Goal: Navigation & Orientation: Find specific page/section

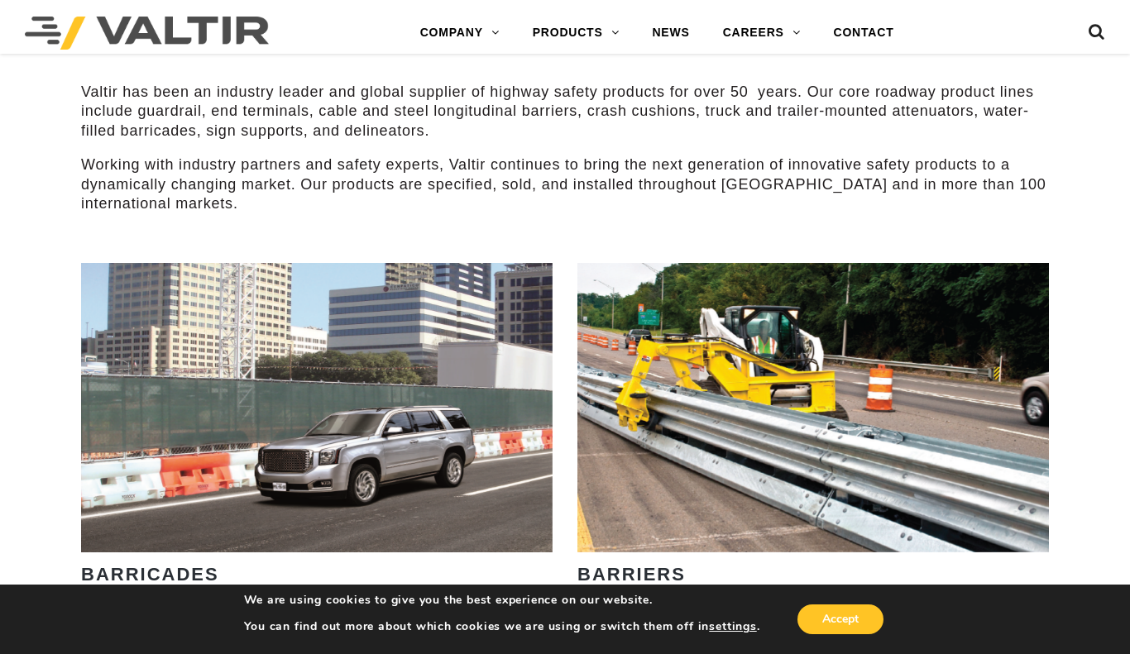
scroll to position [905, 0]
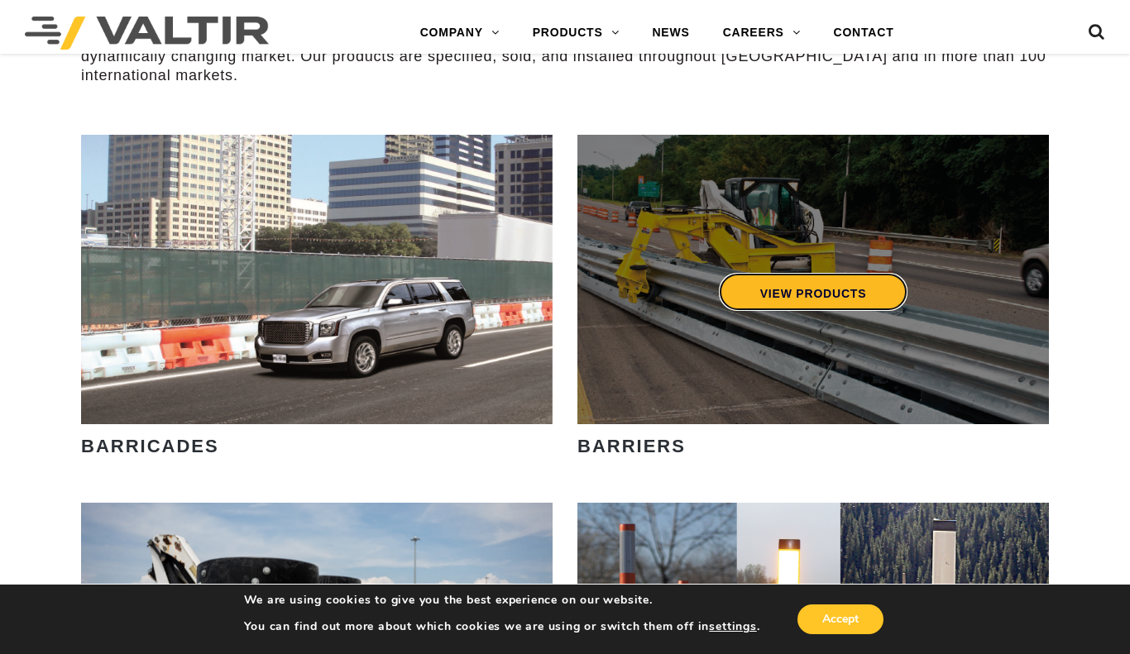
click at [794, 299] on link "VIEW PRODUCTS" at bounding box center [813, 292] width 189 height 38
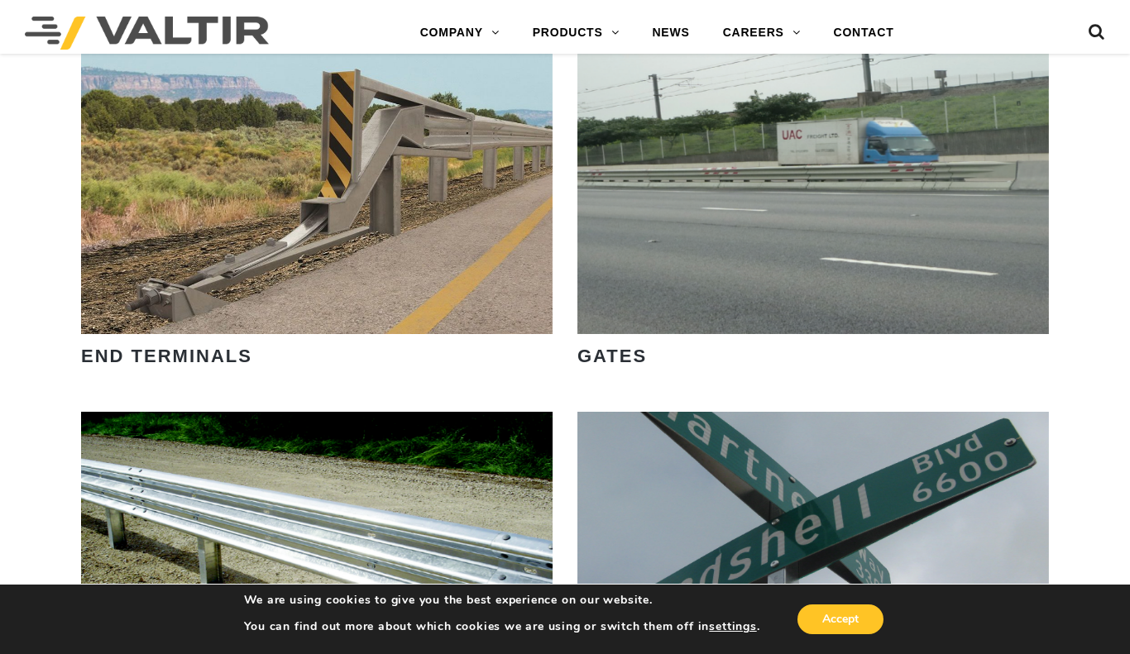
scroll to position [1732, 0]
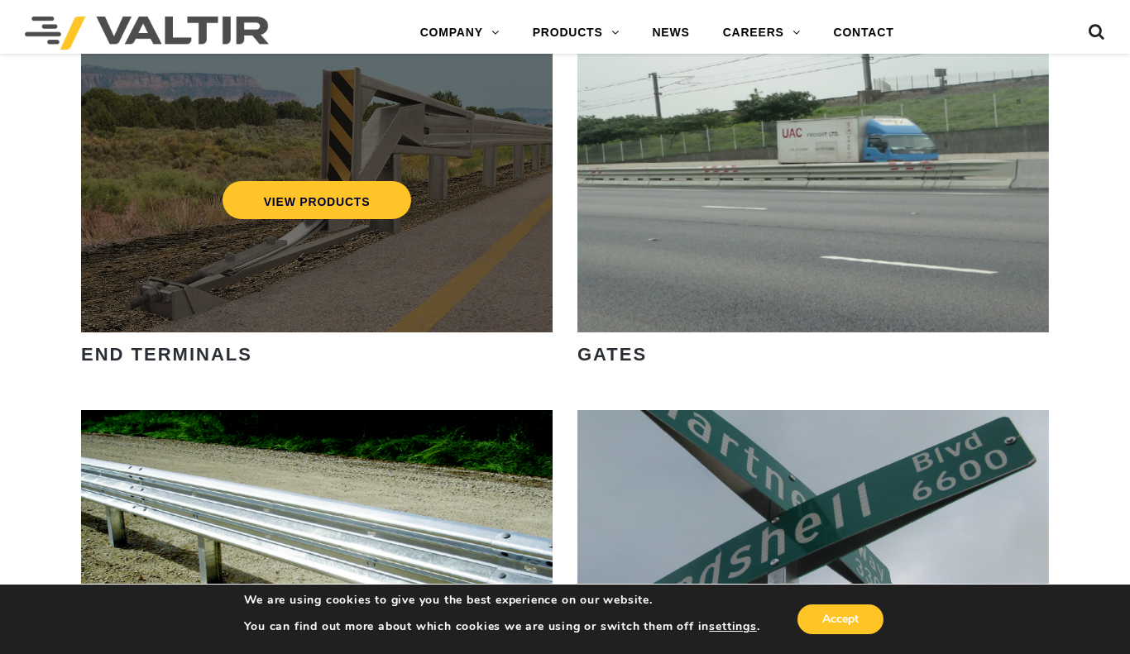
click at [357, 222] on div "VIEW PRODUCTS" at bounding box center [316, 200] width 405 height 55
click at [342, 201] on link "VIEW PRODUCTS" at bounding box center [316, 200] width 189 height 38
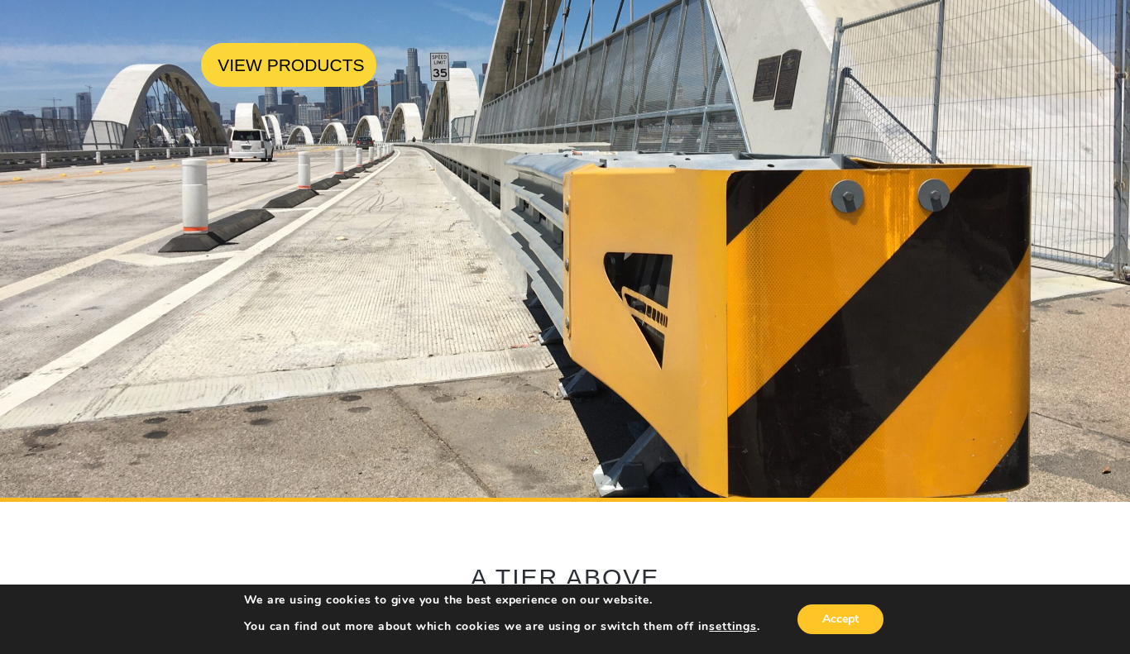
scroll to position [0, 0]
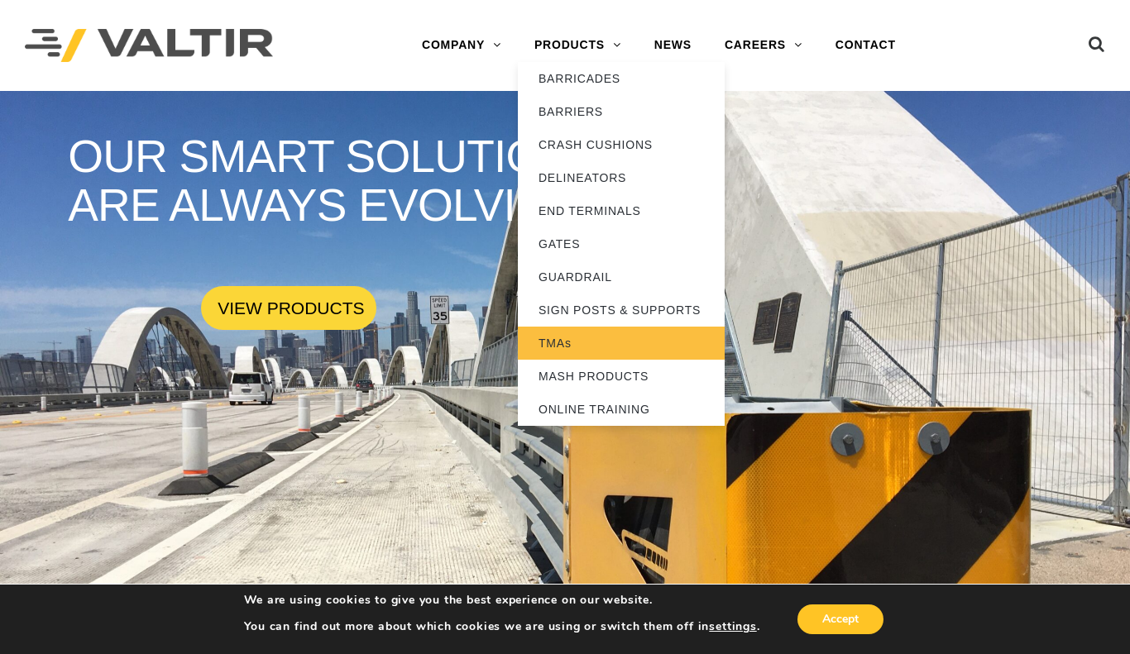
drag, startPoint x: 599, startPoint y: 208, endPoint x: 549, endPoint y: 345, distance: 146.0
click at [549, 345] on link "TMAs" at bounding box center [621, 343] width 207 height 33
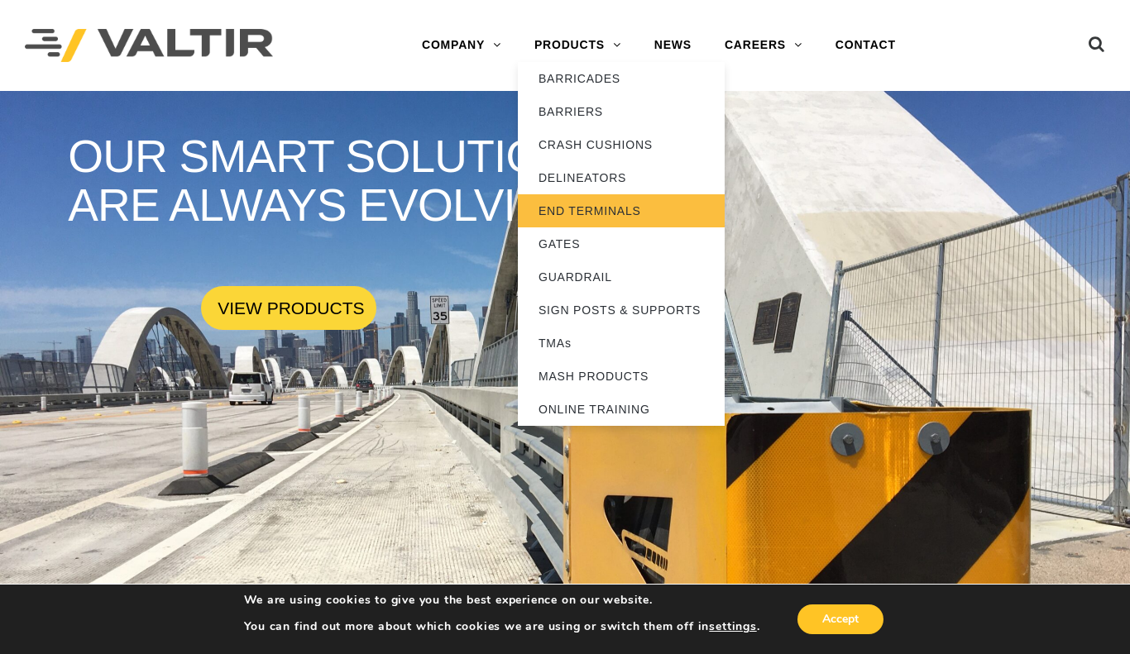
click at [581, 213] on link "END TERMINALS" at bounding box center [621, 210] width 207 height 33
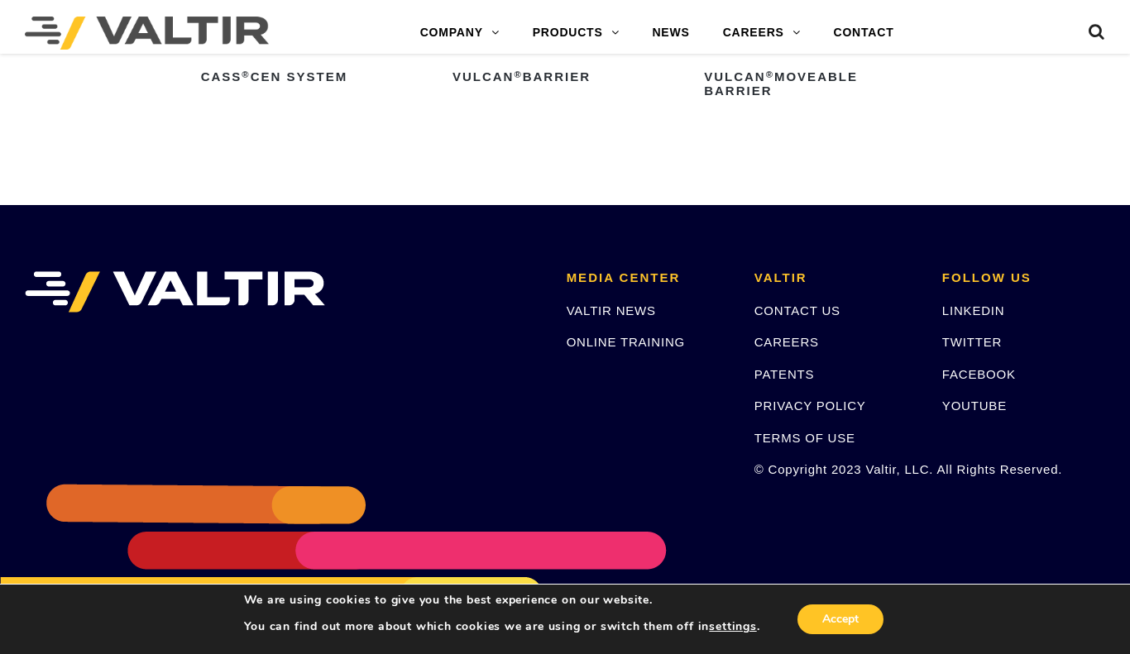
scroll to position [2977, 0]
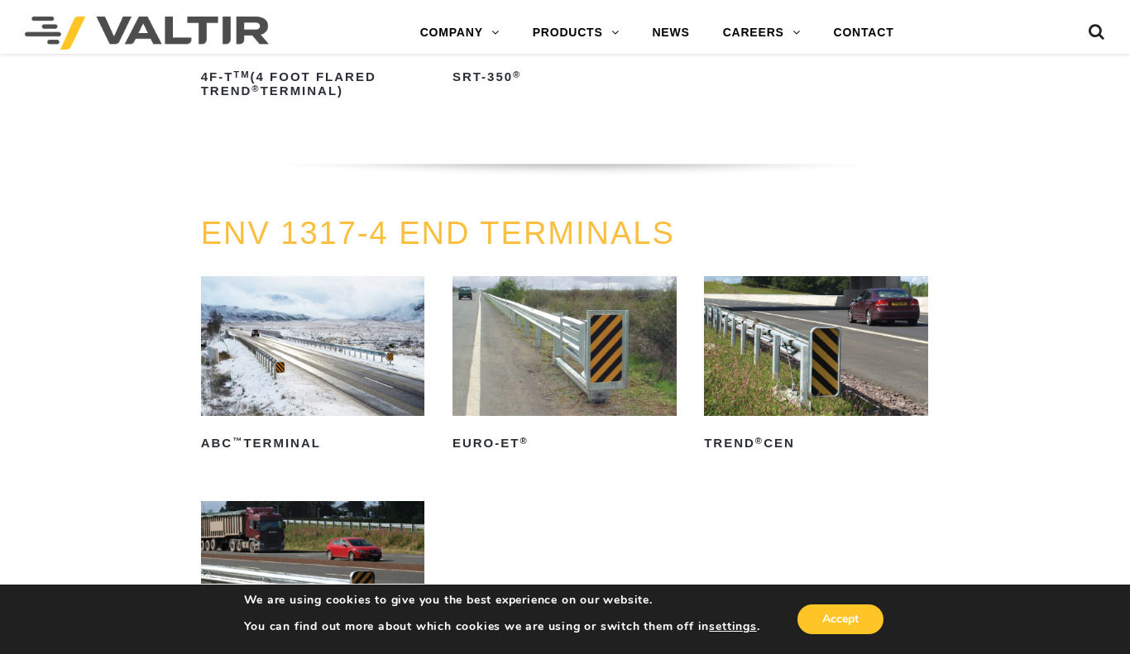
scroll to position [1676, 0]
